Goal: Task Accomplishment & Management: Manage account settings

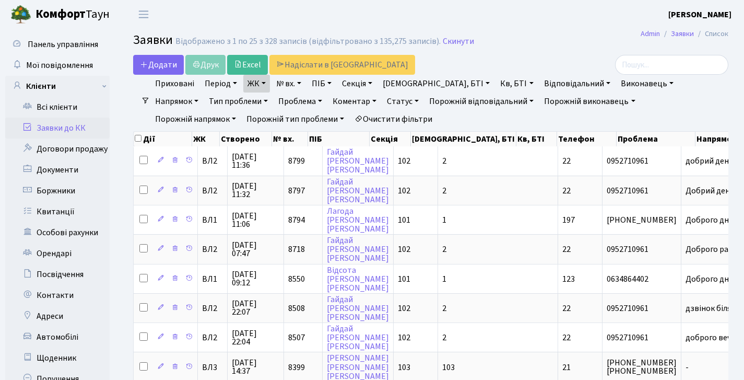
select select "25"
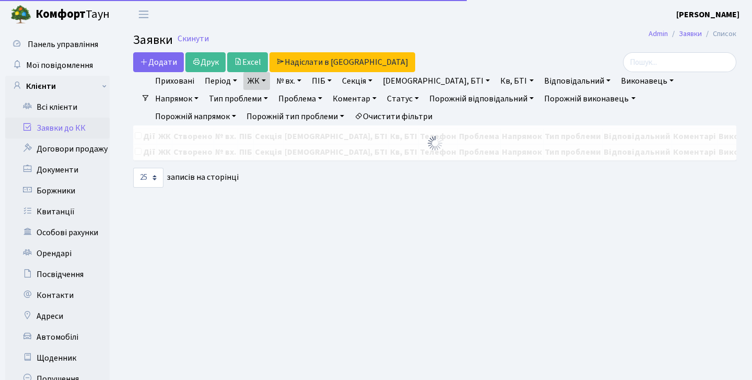
select select "25"
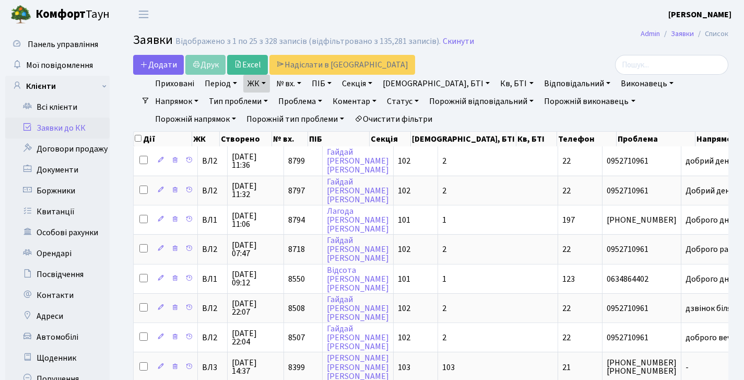
click at [69, 129] on link "Заявки до КК" at bounding box center [57, 128] width 104 height 21
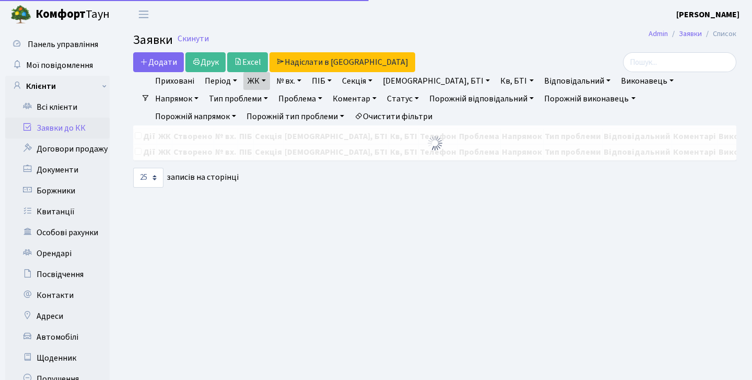
select select "25"
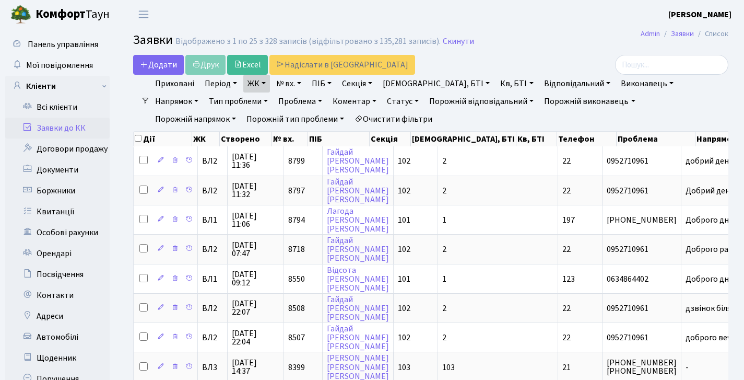
click at [68, 132] on link "Заявки до КК" at bounding box center [57, 128] width 104 height 21
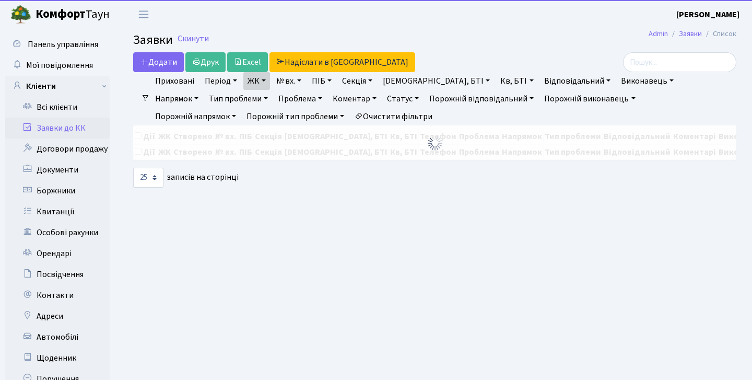
select select "25"
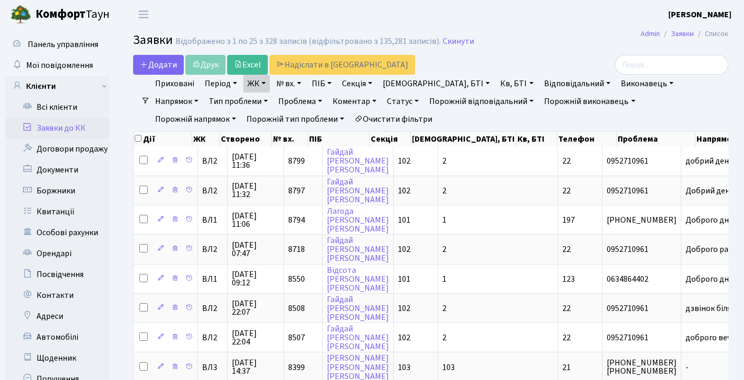
select select "25"
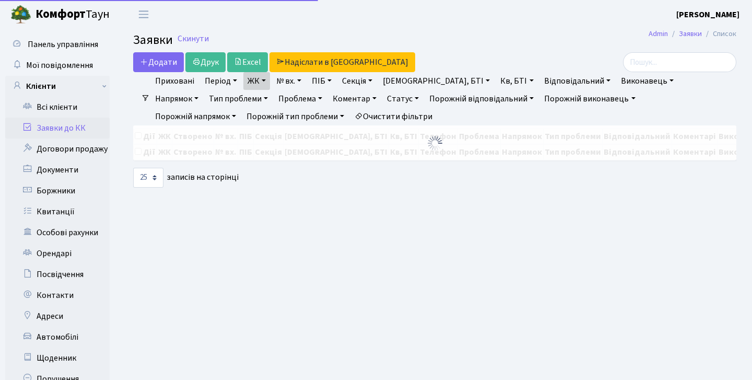
select select "25"
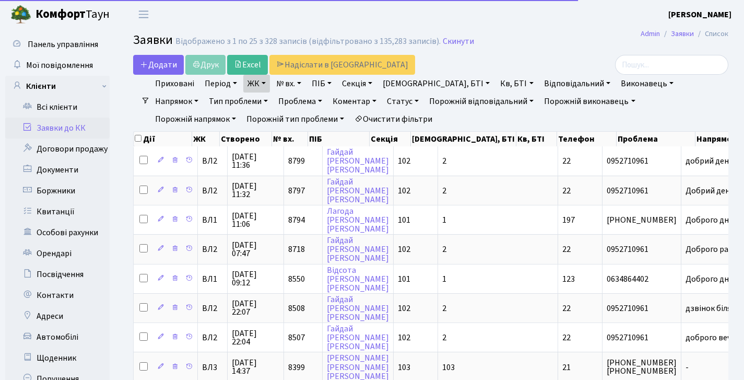
select select "25"
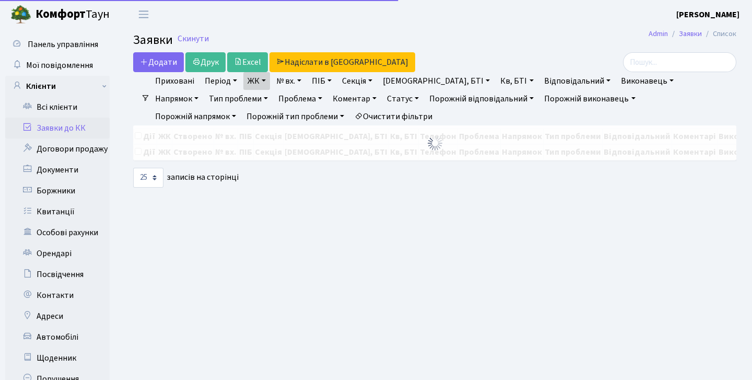
select select "25"
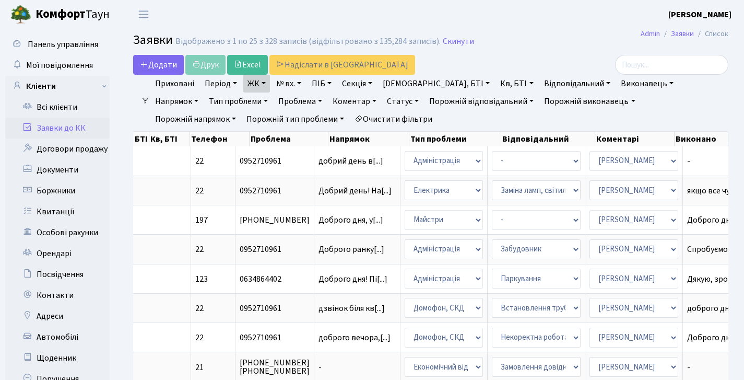
click at [256, 87] on link "ЖК" at bounding box center [256, 84] width 27 height 18
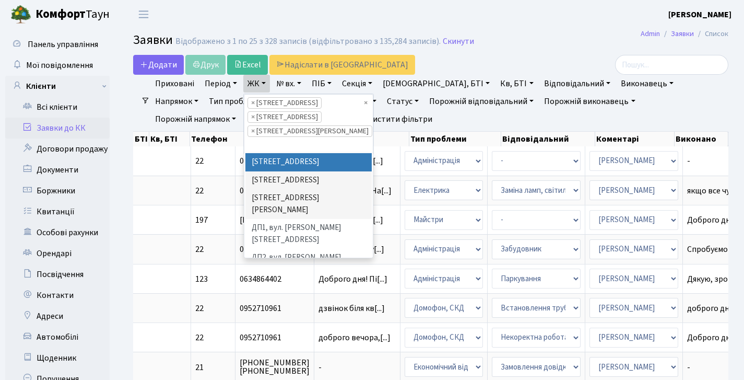
click at [435, 116] on ul "Приховані Період 10.10.2025 - 10.10.2025 ЖК ВЛ1, Ужгородський пров., 4/1 ВЛ2, п…" at bounding box center [435, 101] width 571 height 53
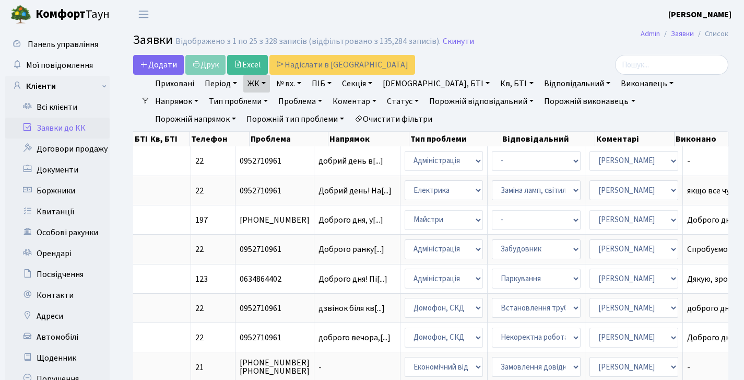
scroll to position [588, 0]
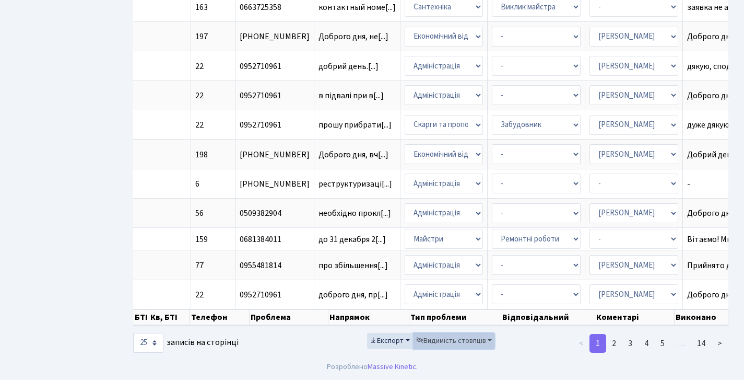
click at [470, 344] on span "Видимість стовпців" at bounding box center [451, 340] width 70 height 10
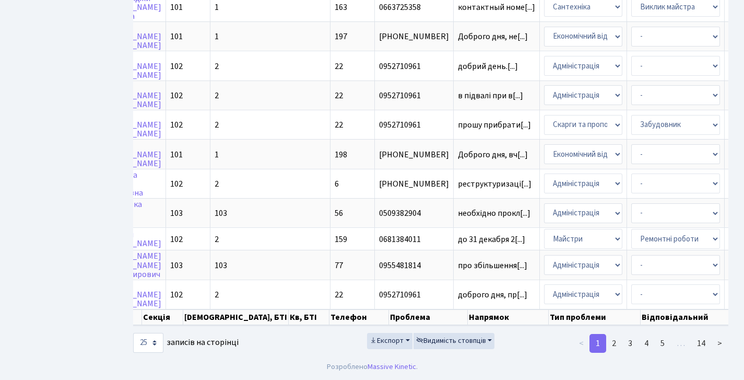
scroll to position [0, 0]
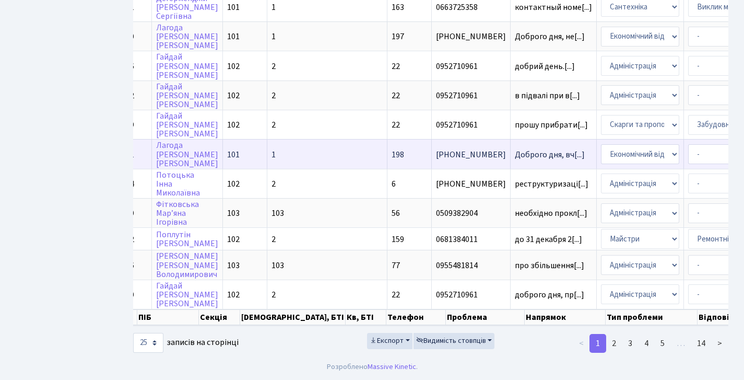
click at [436, 150] on span "[PHONE_NUMBER]" at bounding box center [471, 154] width 70 height 8
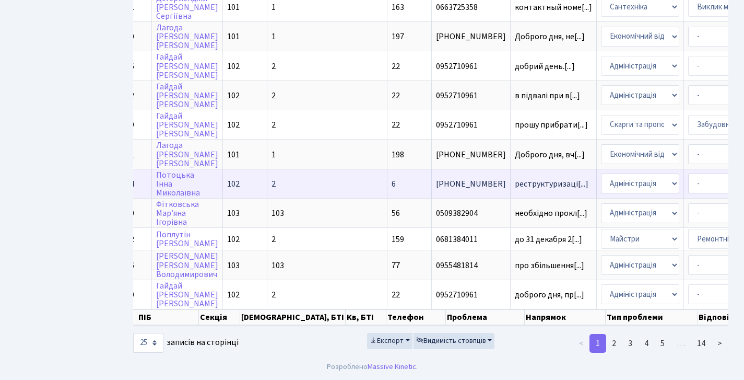
click at [250, 174] on td "102" at bounding box center [245, 183] width 44 height 29
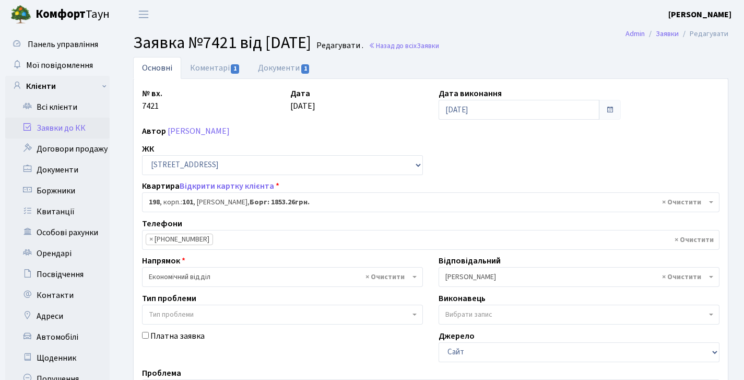
select select "37930"
select select "37957"
click at [439, 48] on link "Назад до всіх Заявки" at bounding box center [404, 46] width 71 height 10
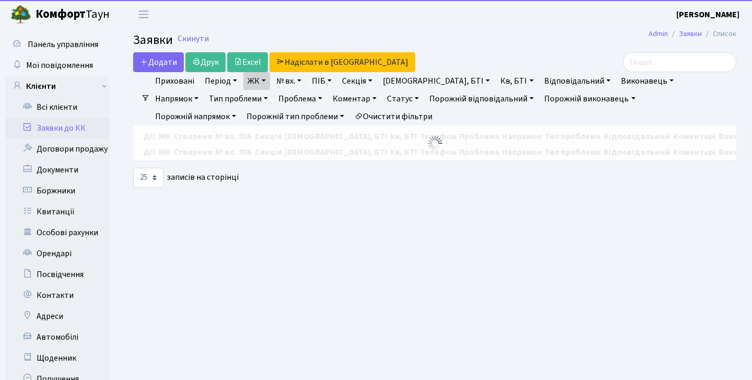
select select "25"
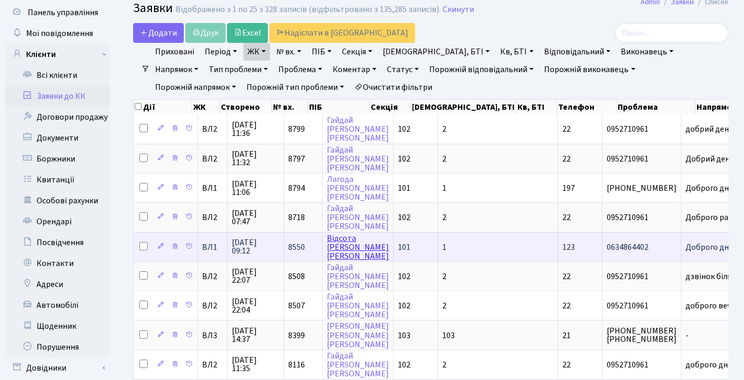
scroll to position [61, 0]
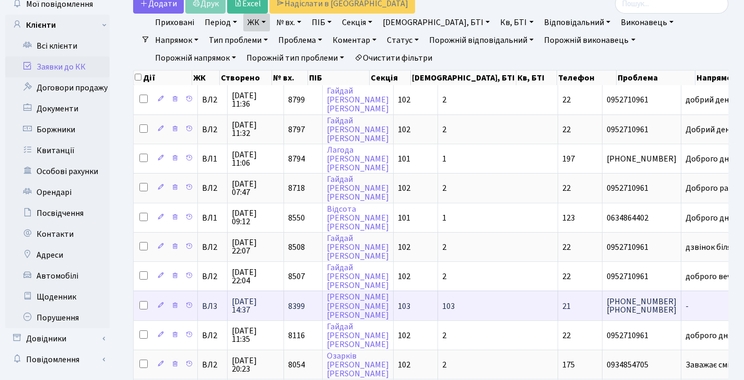
click at [423, 313] on td "103" at bounding box center [416, 304] width 44 height 29
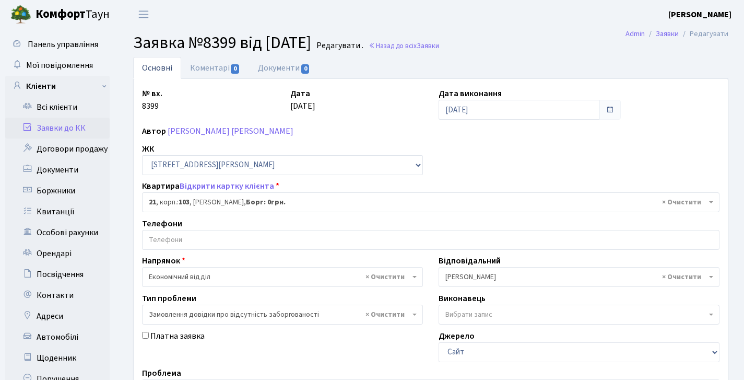
select select "42634"
select select "35"
click at [58, 132] on link "Заявки до КК" at bounding box center [57, 128] width 104 height 21
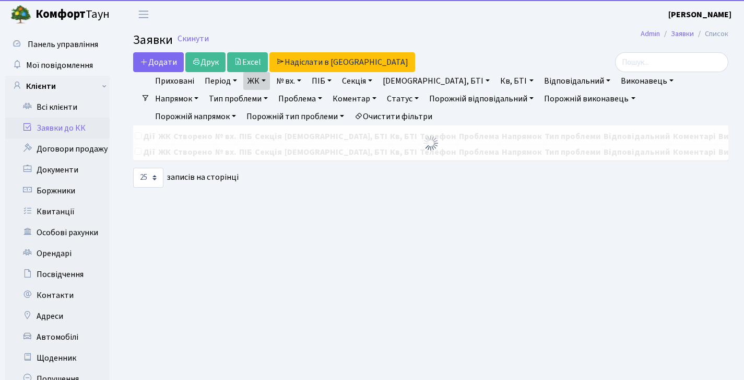
select select "25"
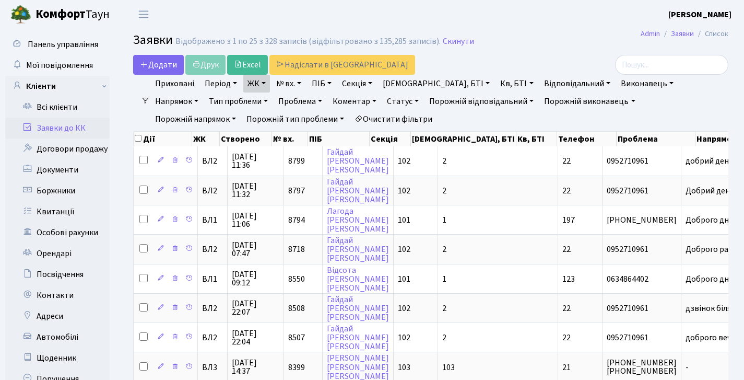
click at [56, 134] on link "Заявки до КК" at bounding box center [57, 128] width 104 height 21
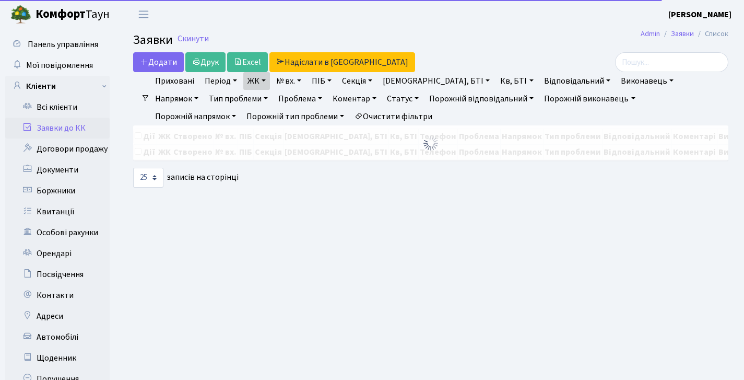
select select "25"
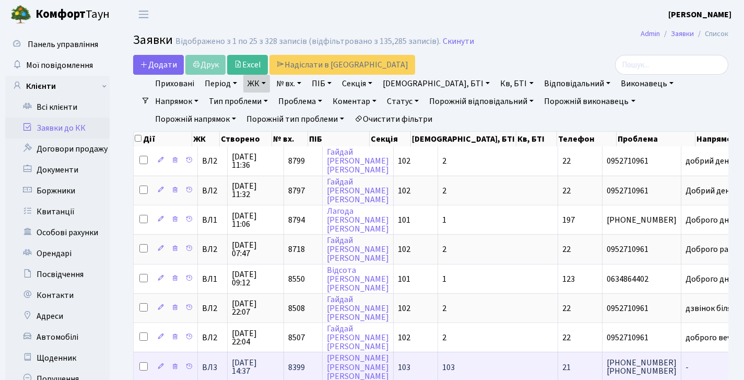
scroll to position [21, 0]
